Goal: Task Accomplishment & Management: Use online tool/utility

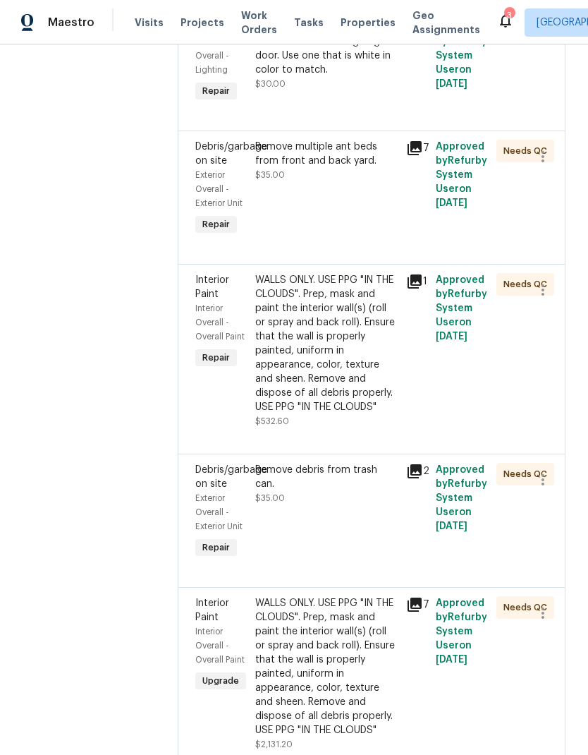
scroll to position [501, 0]
click at [416, 600] on icon at bounding box center [414, 604] width 17 height 17
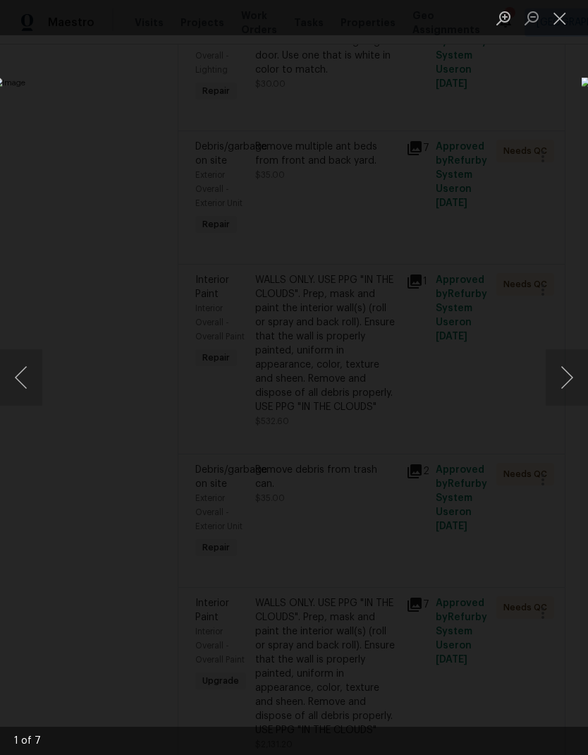
click at [461, 431] on img "Lightbox" at bounding box center [228, 378] width 468 height 600
click at [571, 391] on button "Next image" at bounding box center [567, 377] width 42 height 56
click at [566, 385] on button "Next image" at bounding box center [567, 377] width 42 height 56
click at [568, 376] on button "Next image" at bounding box center [567, 377] width 42 height 56
click at [565, 380] on button "Next image" at bounding box center [567, 377] width 42 height 56
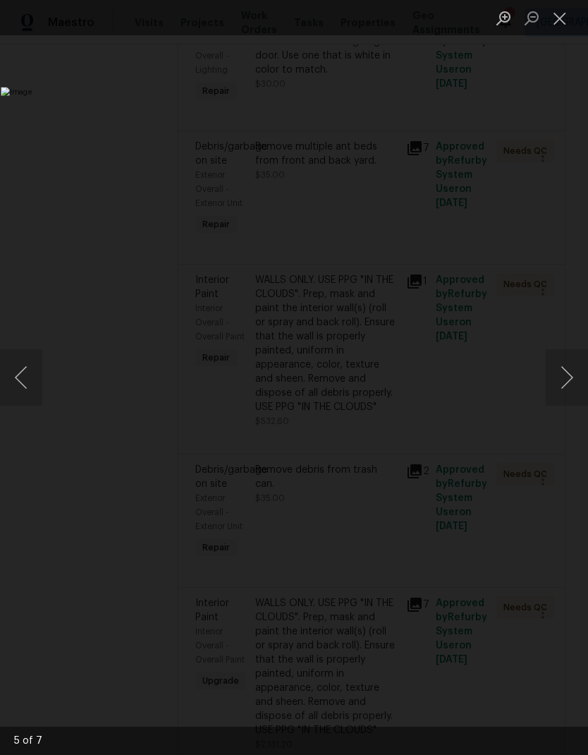
click at [563, 380] on button "Next image" at bounding box center [567, 377] width 42 height 56
click at [566, 381] on button "Next image" at bounding box center [567, 377] width 42 height 56
click at [565, 381] on button "Next image" at bounding box center [567, 377] width 42 height 56
click at [567, 382] on button "Next image" at bounding box center [567, 377] width 42 height 56
click at [566, 382] on button "Next image" at bounding box center [567, 377] width 42 height 56
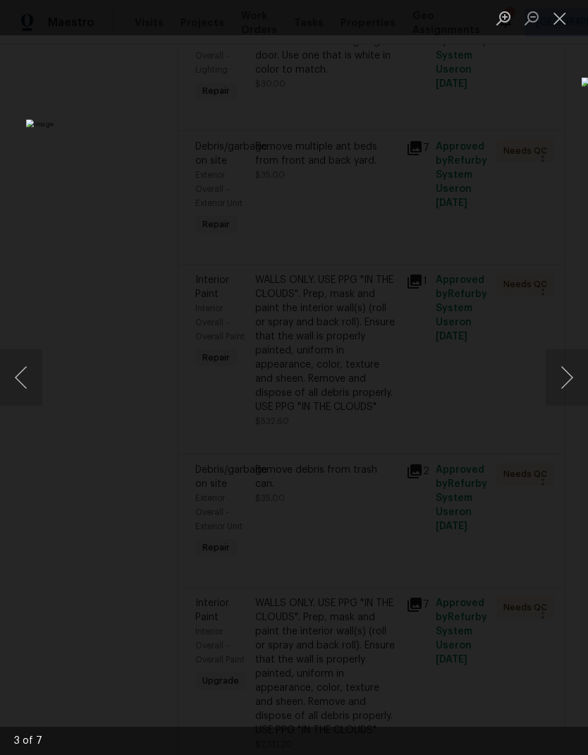
click at [562, 20] on button "Close lightbox" at bounding box center [560, 18] width 28 height 25
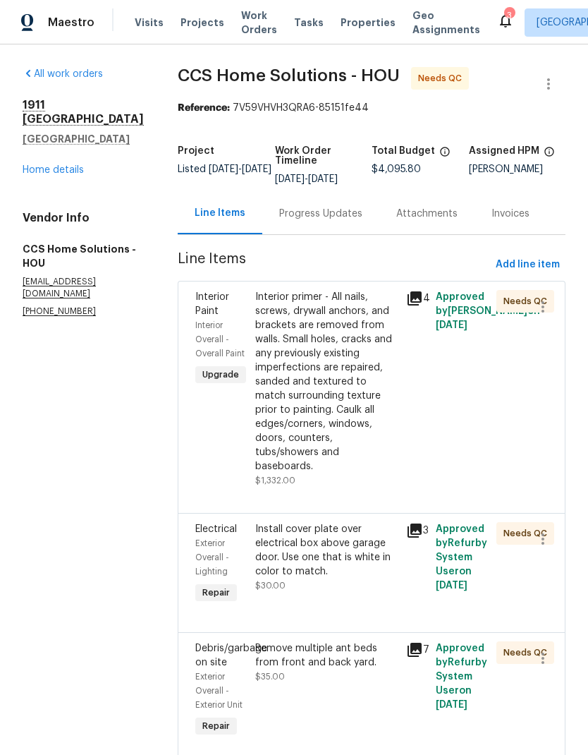
scroll to position [-16, 0]
click at [497, 23] on icon at bounding box center [505, 20] width 17 height 17
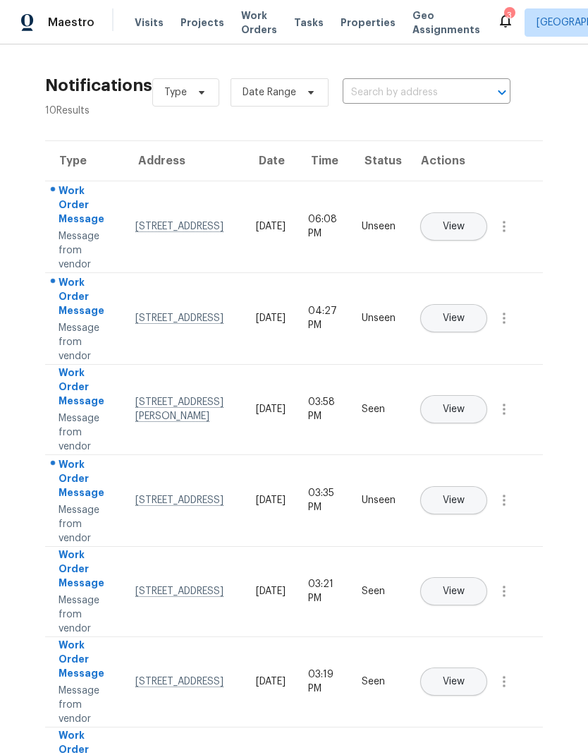
click at [465, 495] on span "View" at bounding box center [454, 500] width 22 height 11
click at [513, 515] on button "button" at bounding box center [504, 500] width 34 height 34
click at [477, 513] on div "Mark Seen" at bounding box center [424, 517] width 110 height 14
click at [512, 327] on icon "button" at bounding box center [504, 318] width 17 height 17
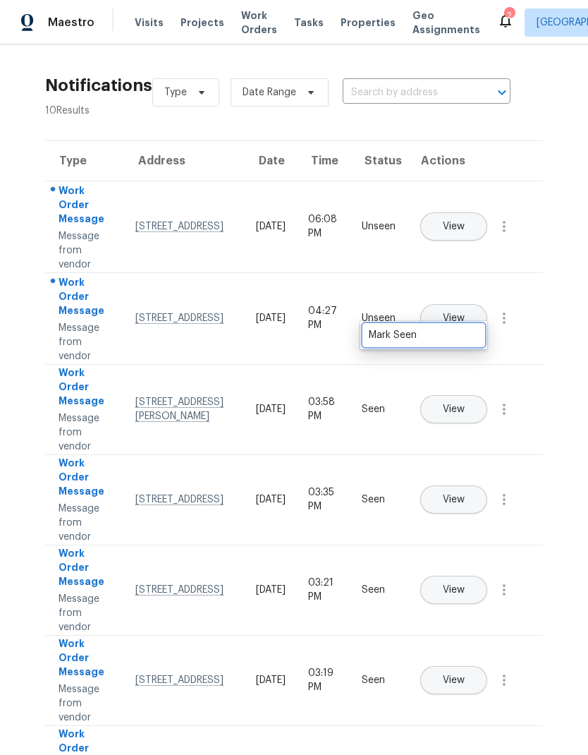
click at [464, 333] on div "Mark Seen" at bounding box center [424, 335] width 110 height 14
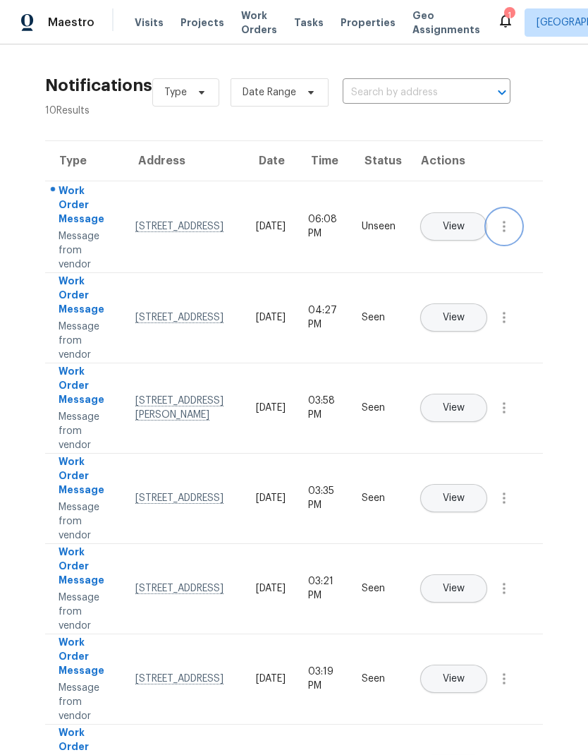
click at [516, 243] on button "button" at bounding box center [504, 226] width 34 height 34
click at [461, 247] on div "Mark Seen" at bounding box center [424, 243] width 110 height 14
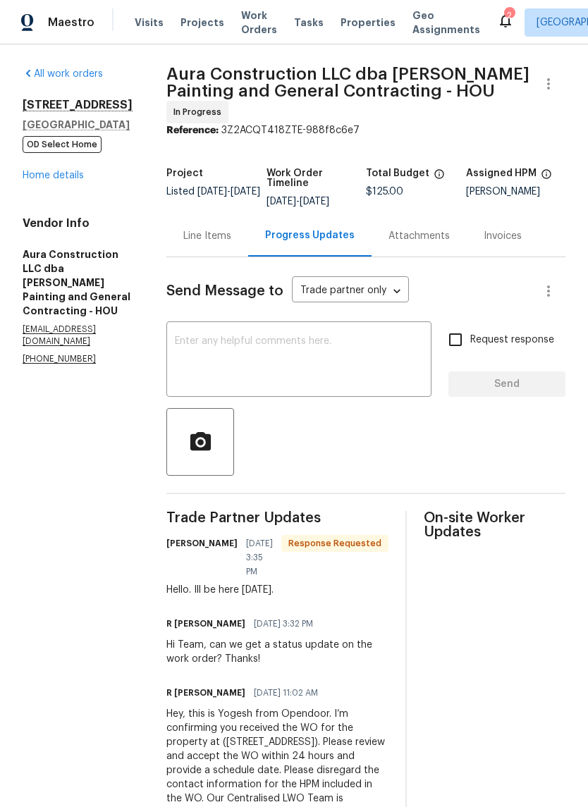
click at [201, 229] on div "Line Items" at bounding box center [207, 236] width 48 height 14
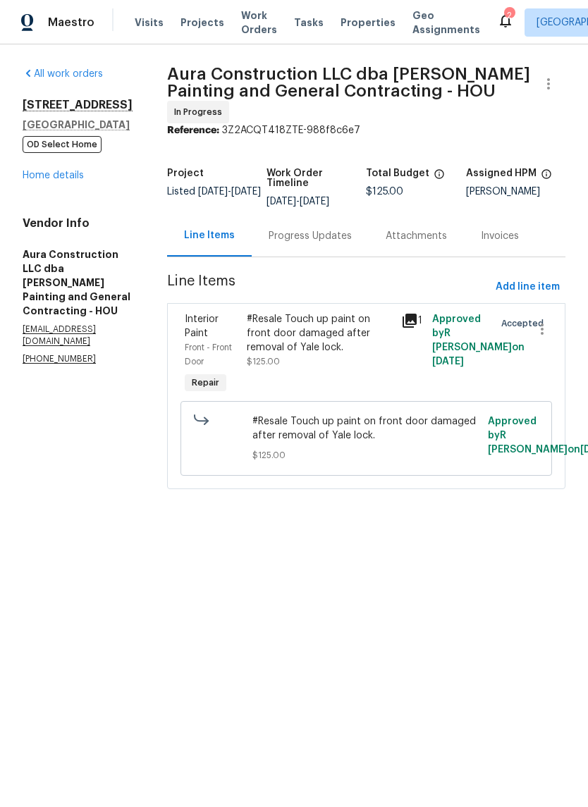
click at [319, 229] on div "Progress Updates" at bounding box center [310, 236] width 83 height 14
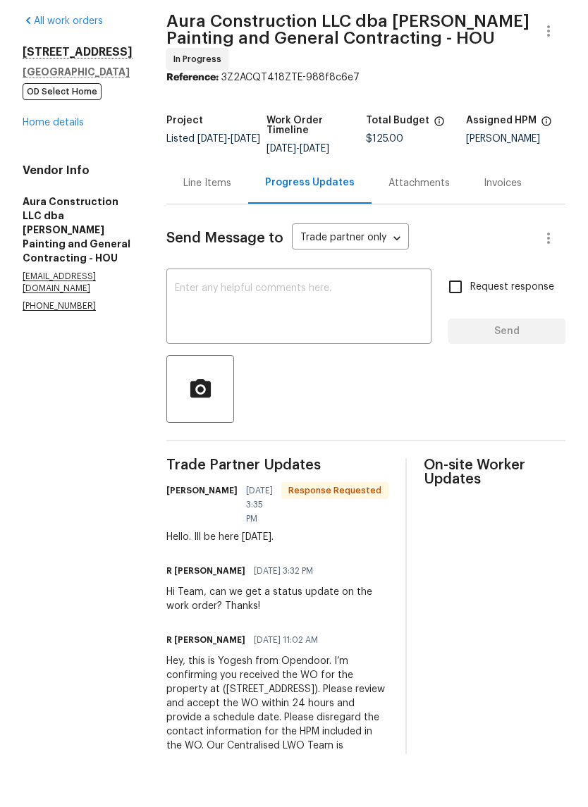
click at [207, 229] on div "Line Items" at bounding box center [207, 236] width 48 height 14
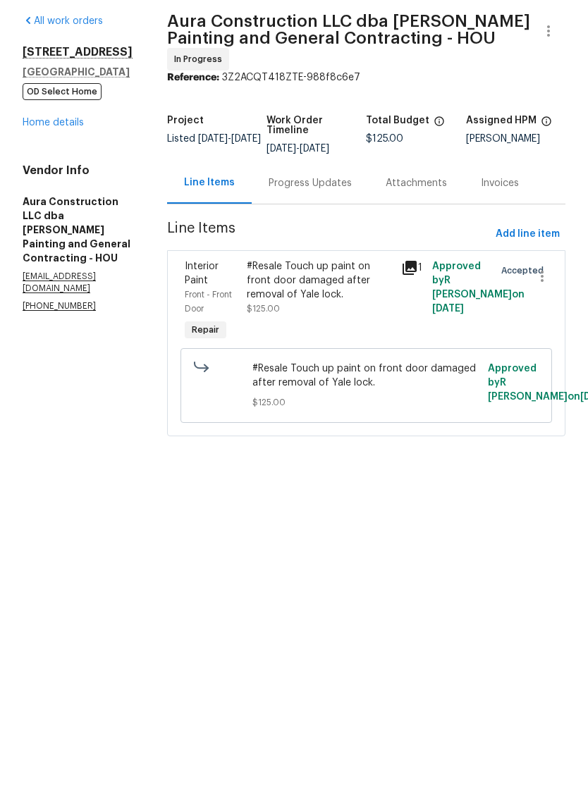
click at [415, 314] on icon at bounding box center [410, 321] width 14 height 14
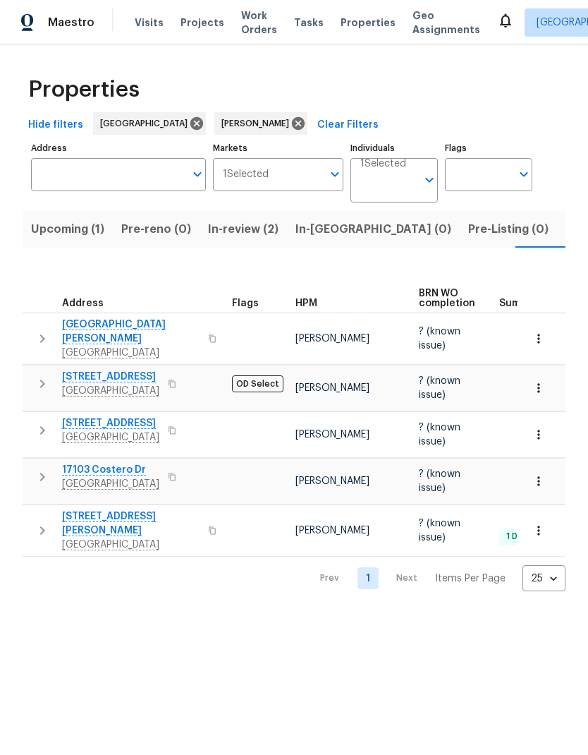
scroll to position [0, 20]
click at [546, 230] on span "Listed (5)" at bounding box center [572, 229] width 53 height 20
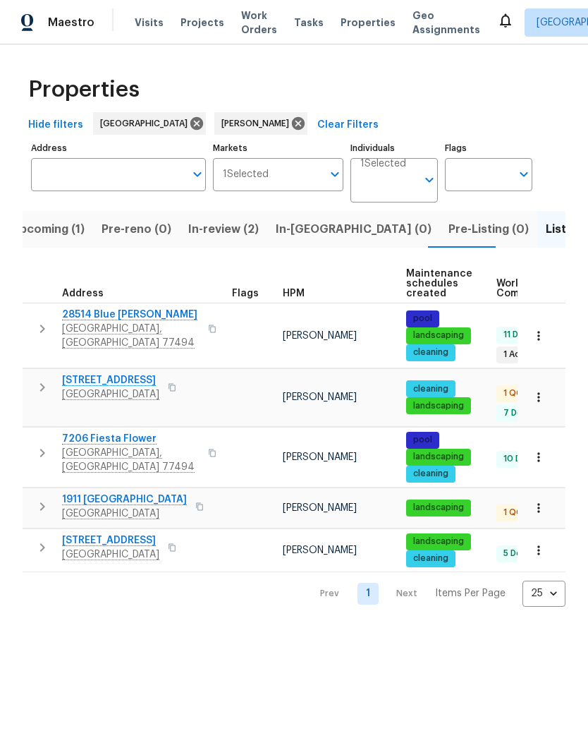
click at [89, 380] on span "[STREET_ADDRESS]" at bounding box center [110, 380] width 97 height 14
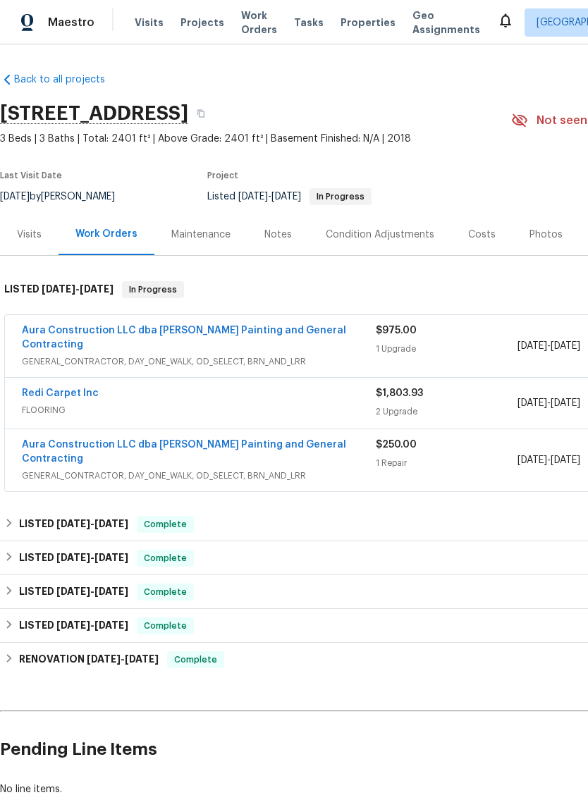
click at [78, 329] on link "Aura Construction LLC dba [PERSON_NAME] Painting and General Contracting" at bounding box center [184, 338] width 324 height 24
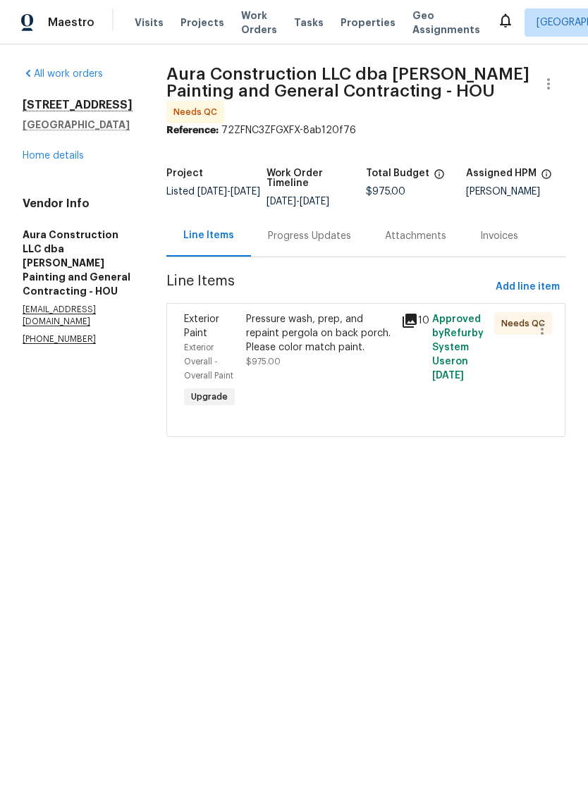
click at [348, 329] on div "Pressure wash, prep, and repaint pergola on back porch. Please color match pain…" at bounding box center [319, 333] width 147 height 42
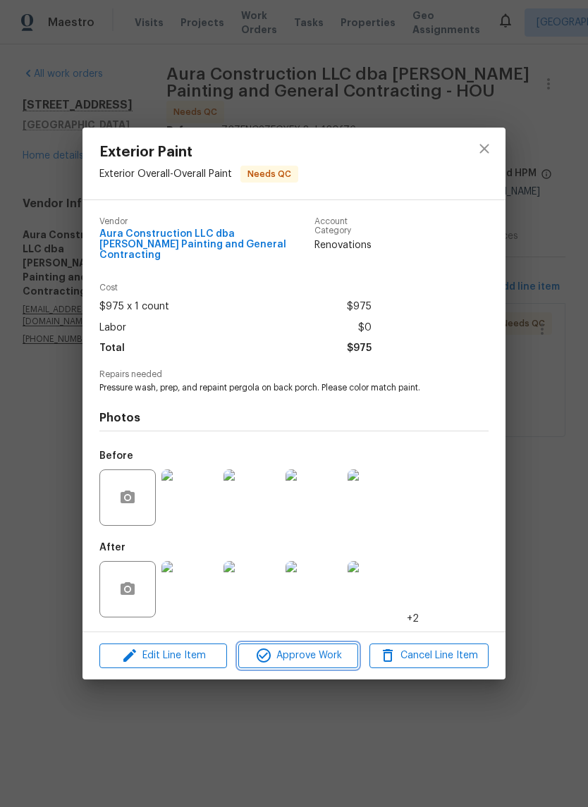
click at [338, 654] on span "Approve Work" at bounding box center [298, 656] width 111 height 18
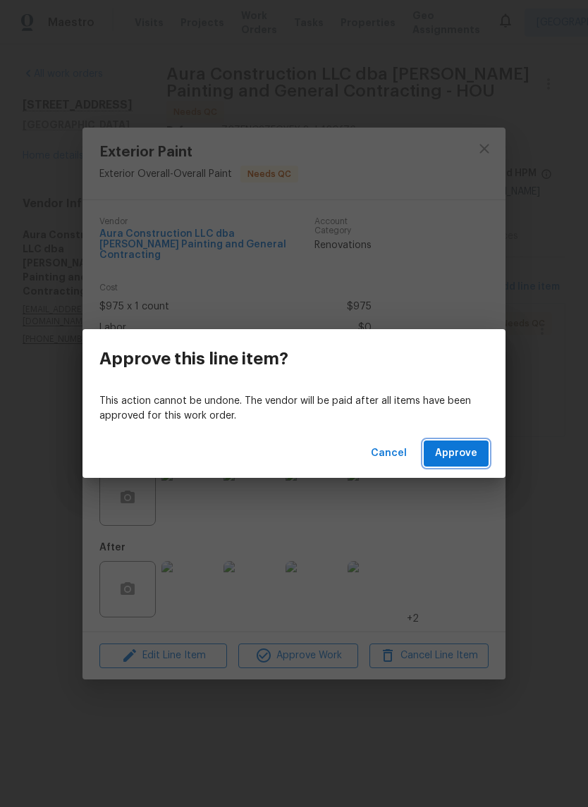
click at [473, 451] on span "Approve" at bounding box center [456, 454] width 42 height 18
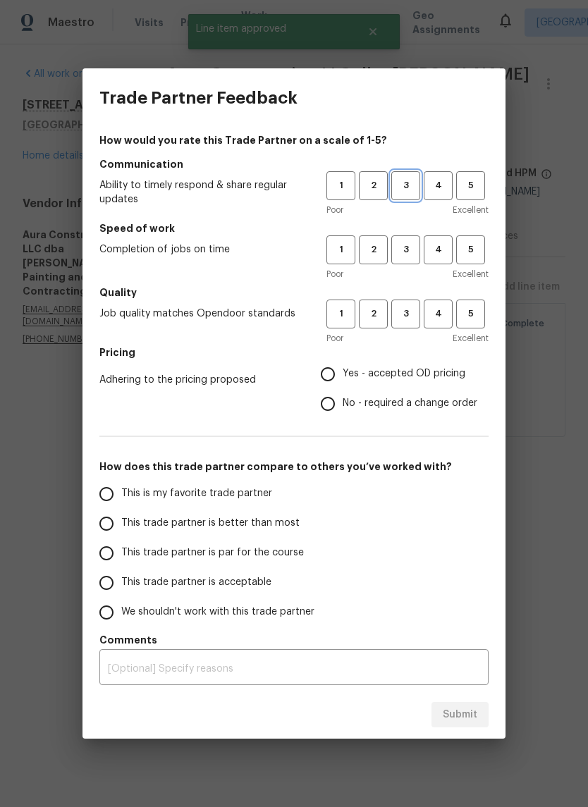
click at [406, 178] on span "3" at bounding box center [406, 186] width 26 height 16
click at [408, 244] on span "3" at bounding box center [406, 250] width 26 height 16
click at [415, 309] on span "3" at bounding box center [406, 314] width 26 height 16
click at [334, 370] on input "Yes - accepted OD pricing" at bounding box center [328, 375] width 30 height 30
radio input "true"
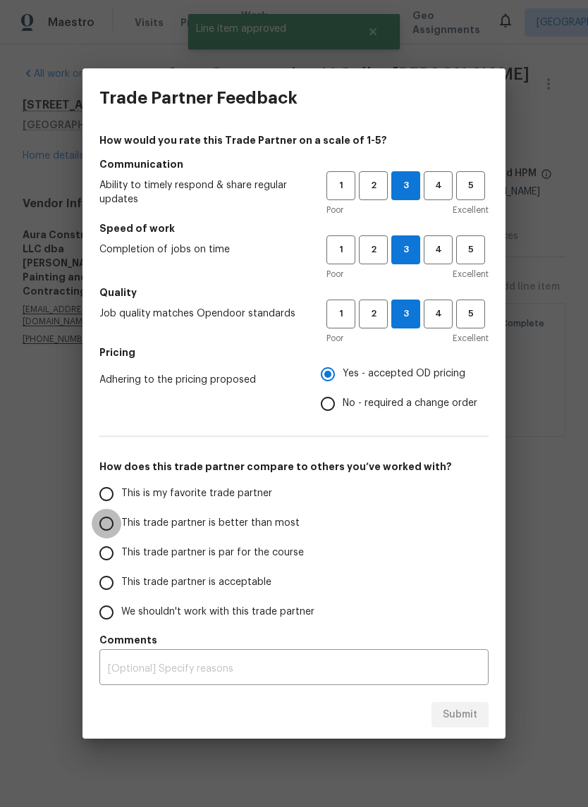
click at [106, 514] on input "This trade partner is better than most" at bounding box center [107, 524] width 30 height 30
click at [477, 712] on button "Submit" at bounding box center [460, 715] width 57 height 26
radio input "true"
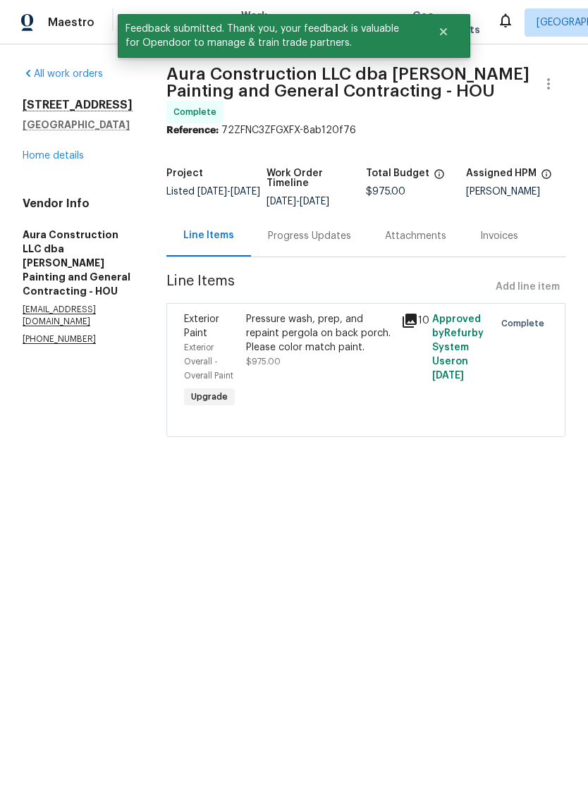
click at [79, 160] on link "Home details" at bounding box center [53, 156] width 61 height 10
